Goal: Information Seeking & Learning: Learn about a topic

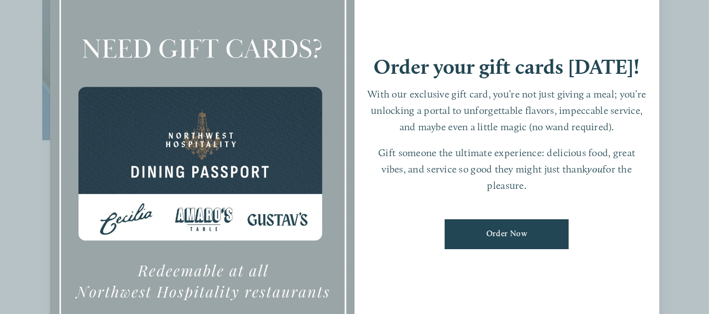
scroll to position [732, 0]
click at [607, 243] on ul "Order Now" at bounding box center [507, 234] width 282 height 47
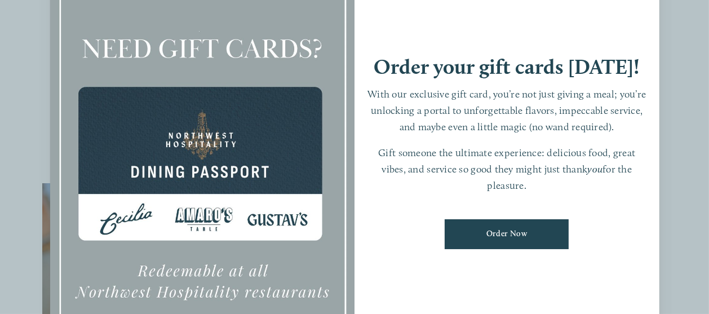
scroll to position [225, 0]
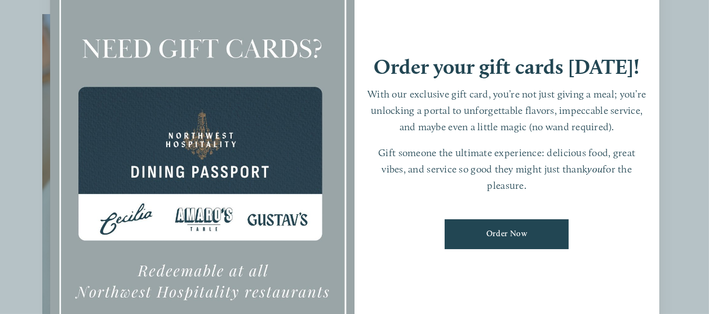
click at [504, 241] on link "Order Now" at bounding box center [507, 234] width 124 height 30
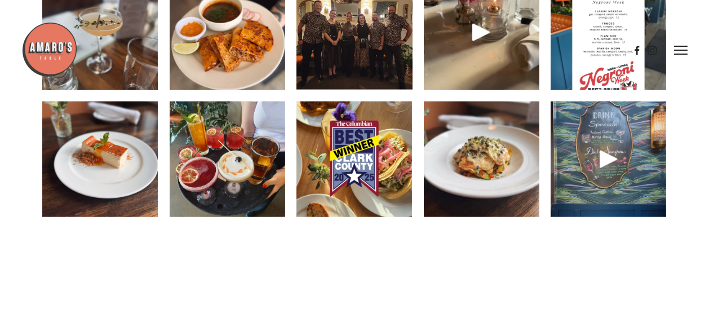
scroll to position [1521, 0]
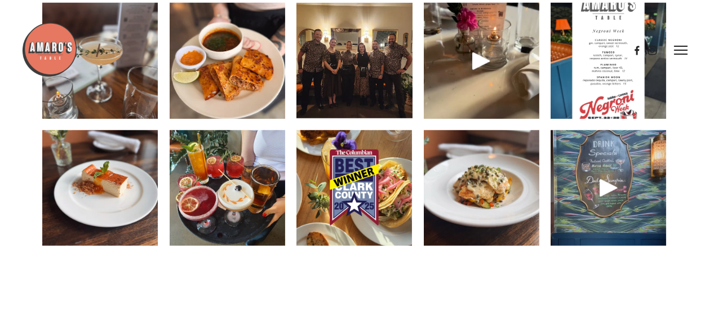
click at [608, 201] on div at bounding box center [608, 187] width 27 height 27
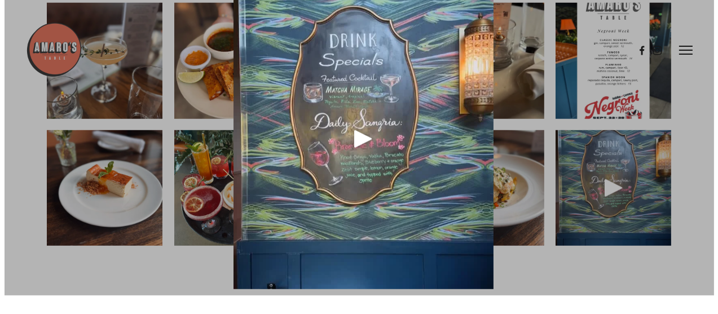
scroll to position [1503, 0]
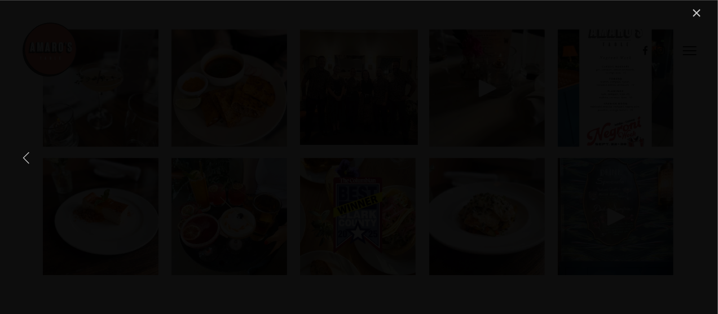
click at [25, 154] on link "Previous Item" at bounding box center [26, 157] width 25 height 25
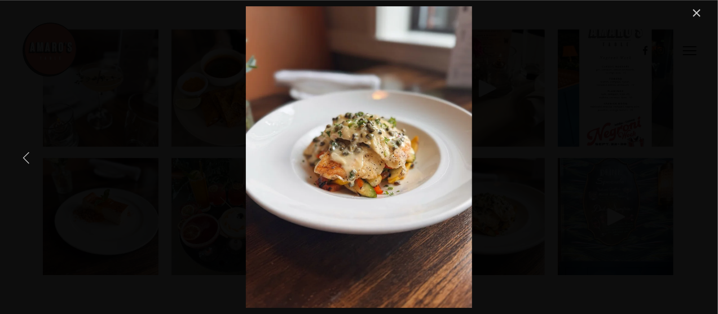
click at [25, 154] on link "Previous Item" at bounding box center [26, 157] width 25 height 25
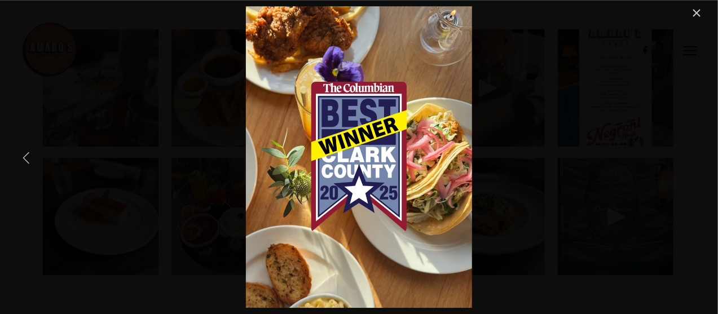
click at [25, 154] on link "Previous Item" at bounding box center [26, 157] width 25 height 25
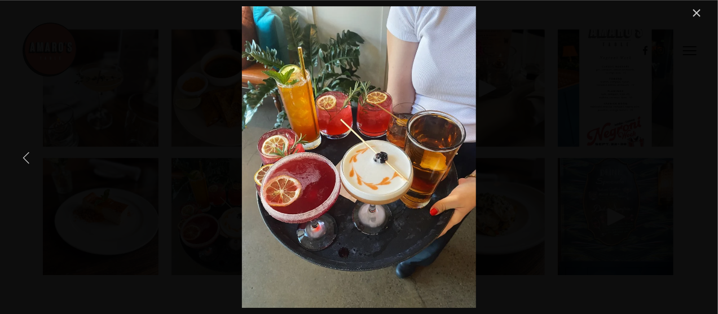
click at [26, 154] on link "Previous Item" at bounding box center [26, 157] width 25 height 25
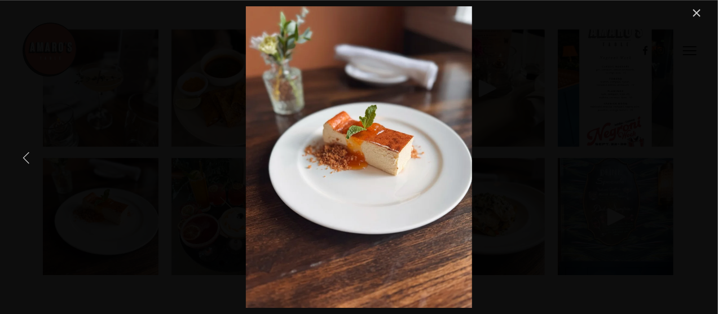
click at [26, 154] on link "Previous Item" at bounding box center [26, 157] width 25 height 25
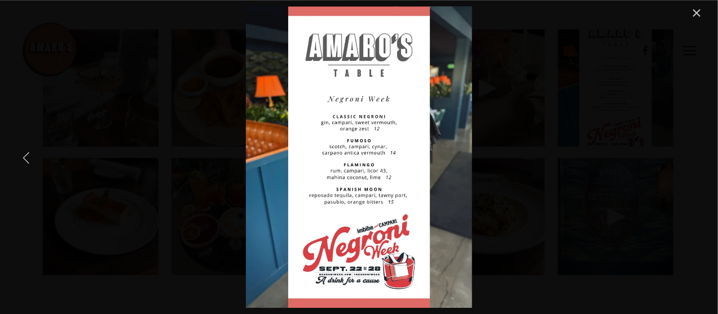
click at [26, 154] on link "Previous Item" at bounding box center [26, 157] width 25 height 25
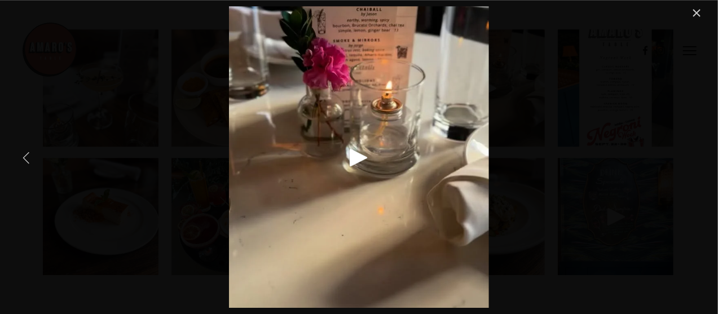
click at [26, 154] on link "Previous Item" at bounding box center [26, 157] width 25 height 25
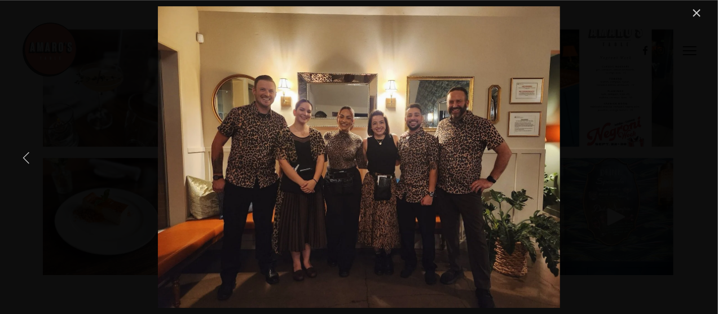
click at [23, 157] on link "Previous Item" at bounding box center [26, 157] width 25 height 25
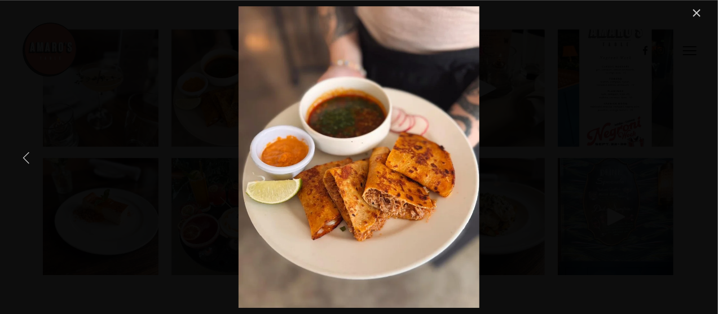
click at [23, 157] on link "Previous Item" at bounding box center [26, 157] width 25 height 25
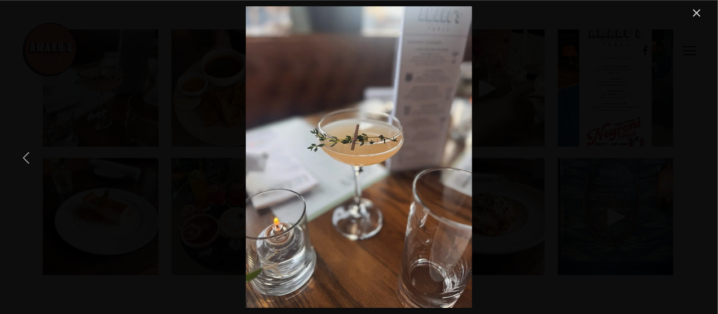
click at [23, 157] on link "Previous Item" at bounding box center [26, 157] width 25 height 25
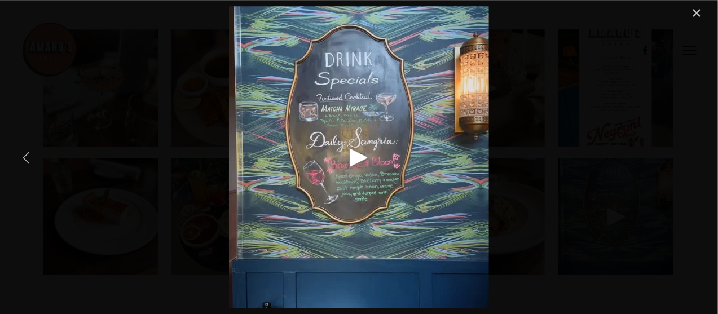
click at [23, 157] on link "Previous Item" at bounding box center [26, 157] width 25 height 25
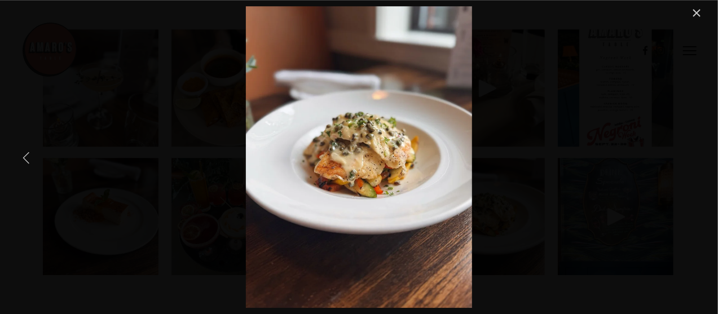
click at [23, 157] on link "Previous Item" at bounding box center [26, 157] width 25 height 25
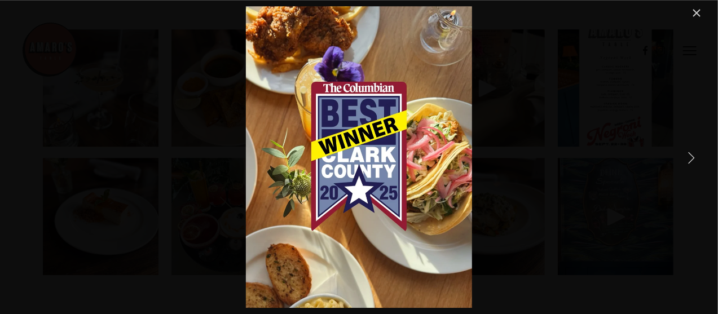
click at [693, 157] on link "Next Item" at bounding box center [691, 157] width 25 height 25
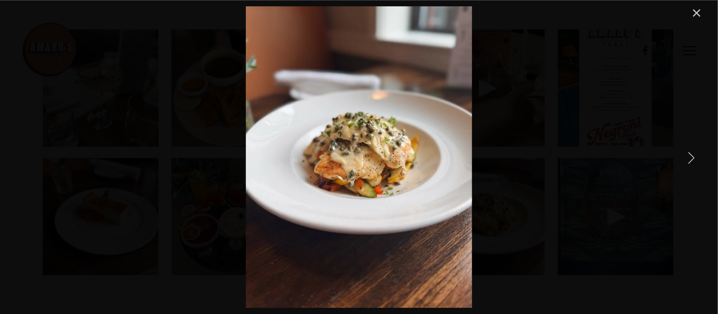
click at [693, 157] on link "Next Item" at bounding box center [691, 157] width 25 height 25
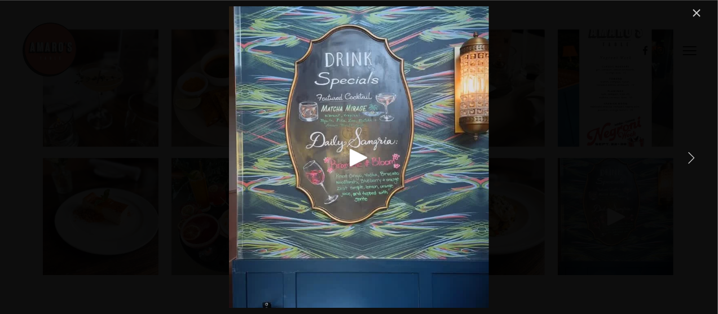
click at [693, 157] on link "Next Item" at bounding box center [691, 157] width 25 height 25
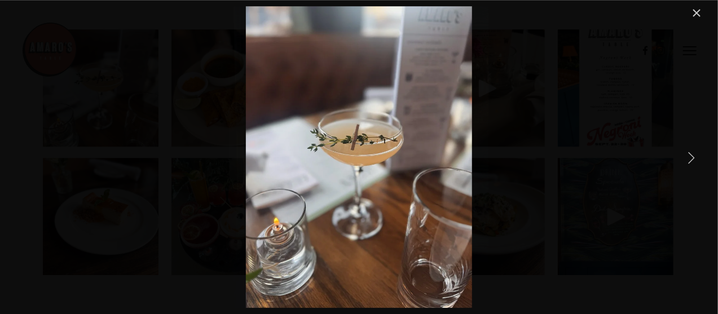
click at [693, 157] on link "Next Item" at bounding box center [691, 157] width 25 height 25
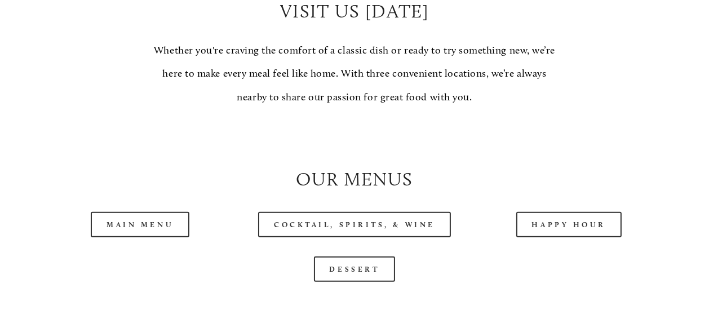
scroll to position [1015, 0]
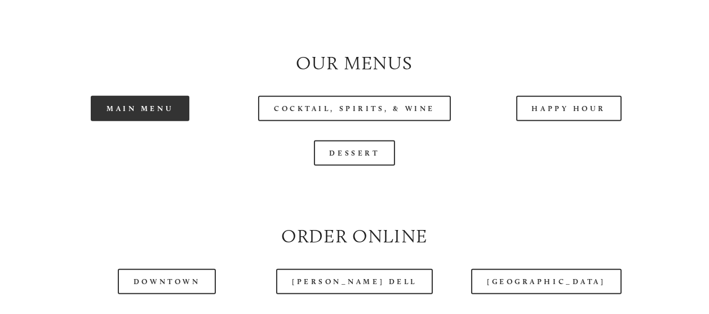
click at [159, 121] on link "Main Menu" at bounding box center [140, 108] width 99 height 25
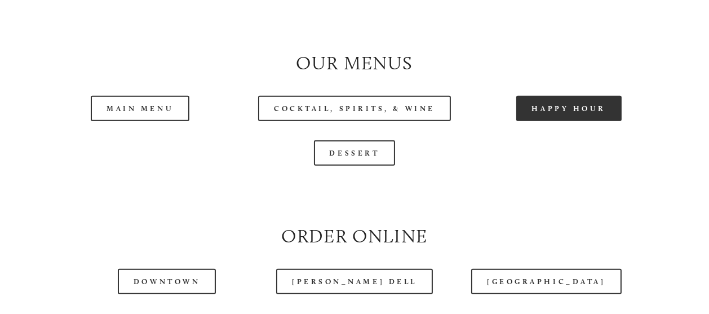
click at [551, 121] on link "Happy Hour" at bounding box center [569, 108] width 106 height 25
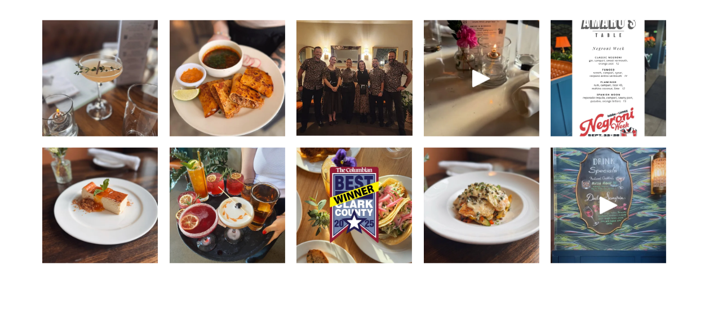
scroll to position [1521, 0]
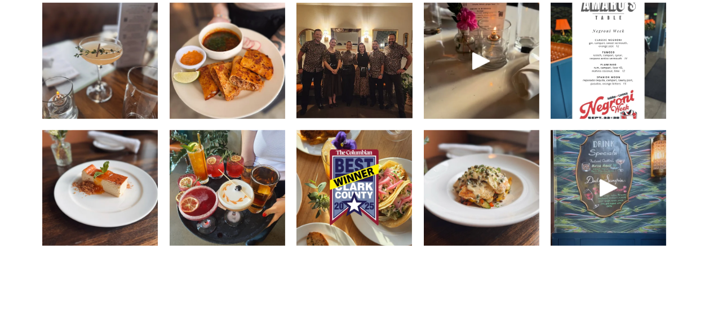
click at [364, 107] on img at bounding box center [354, 61] width 154 height 116
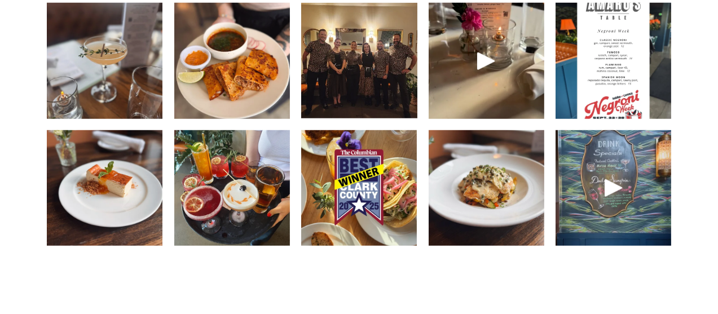
scroll to position [1503, 0]
